Goal: Task Accomplishment & Management: Manage account settings

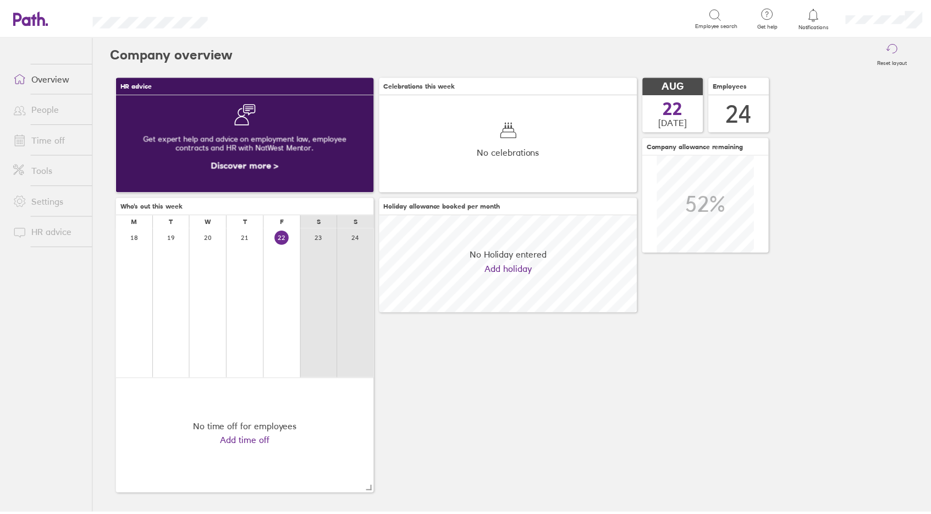
scroll to position [98, 260]
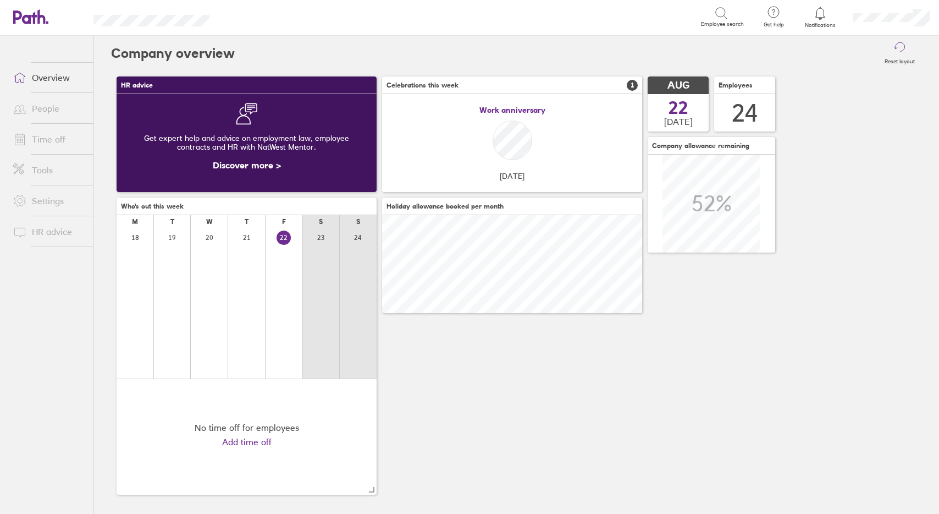
click at [42, 147] on link "Time off" at bounding box center [48, 139] width 89 height 22
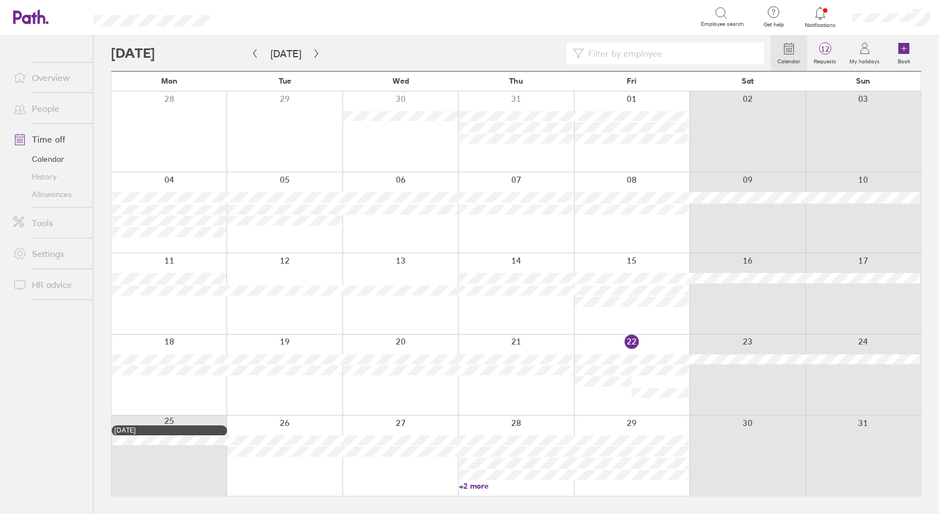
click at [474, 484] on link "+2 more" at bounding box center [516, 486] width 114 height 10
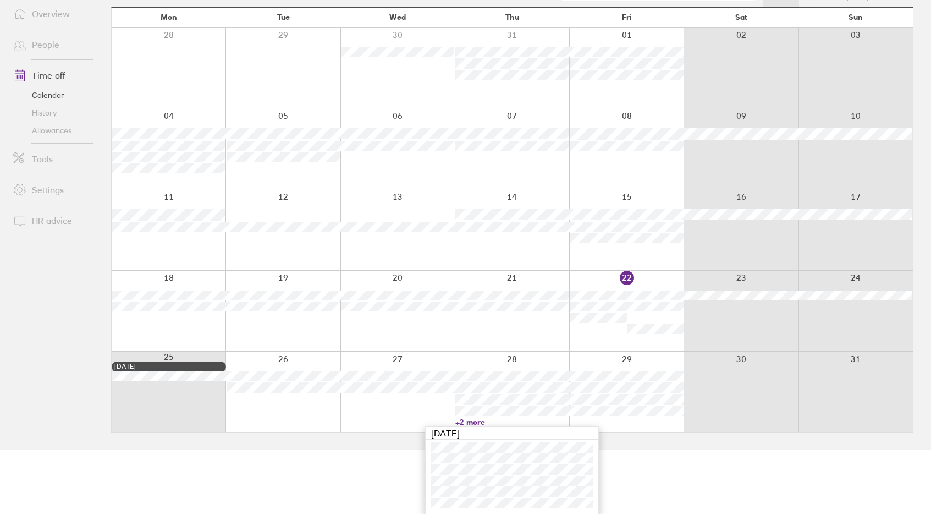
scroll to position [64, 0]
